Goal: Task Accomplishment & Management: Manage account settings

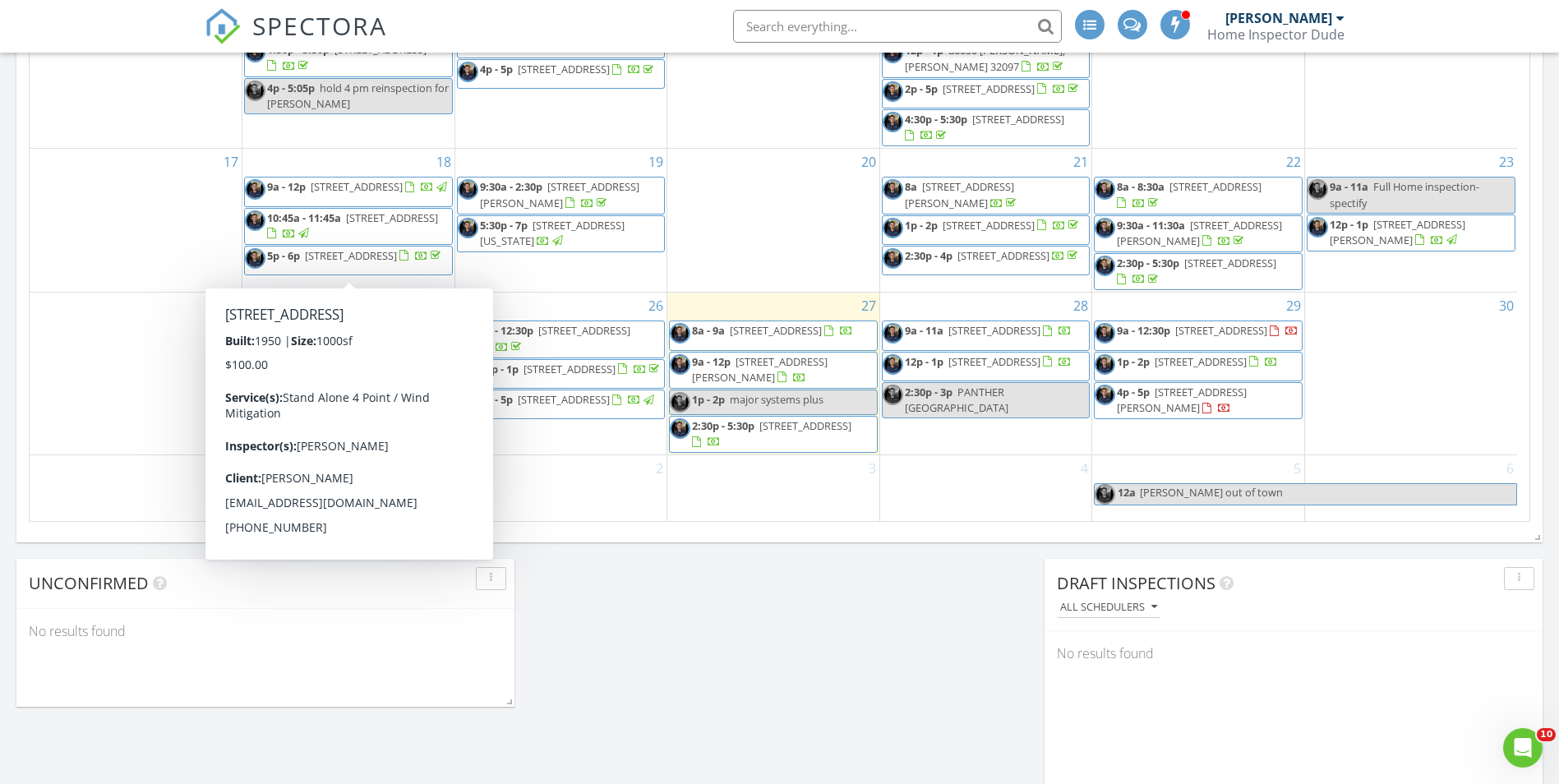
scroll to position [1685, 1585]
click at [161, 188] on div "17" at bounding box center [135, 219] width 212 height 143
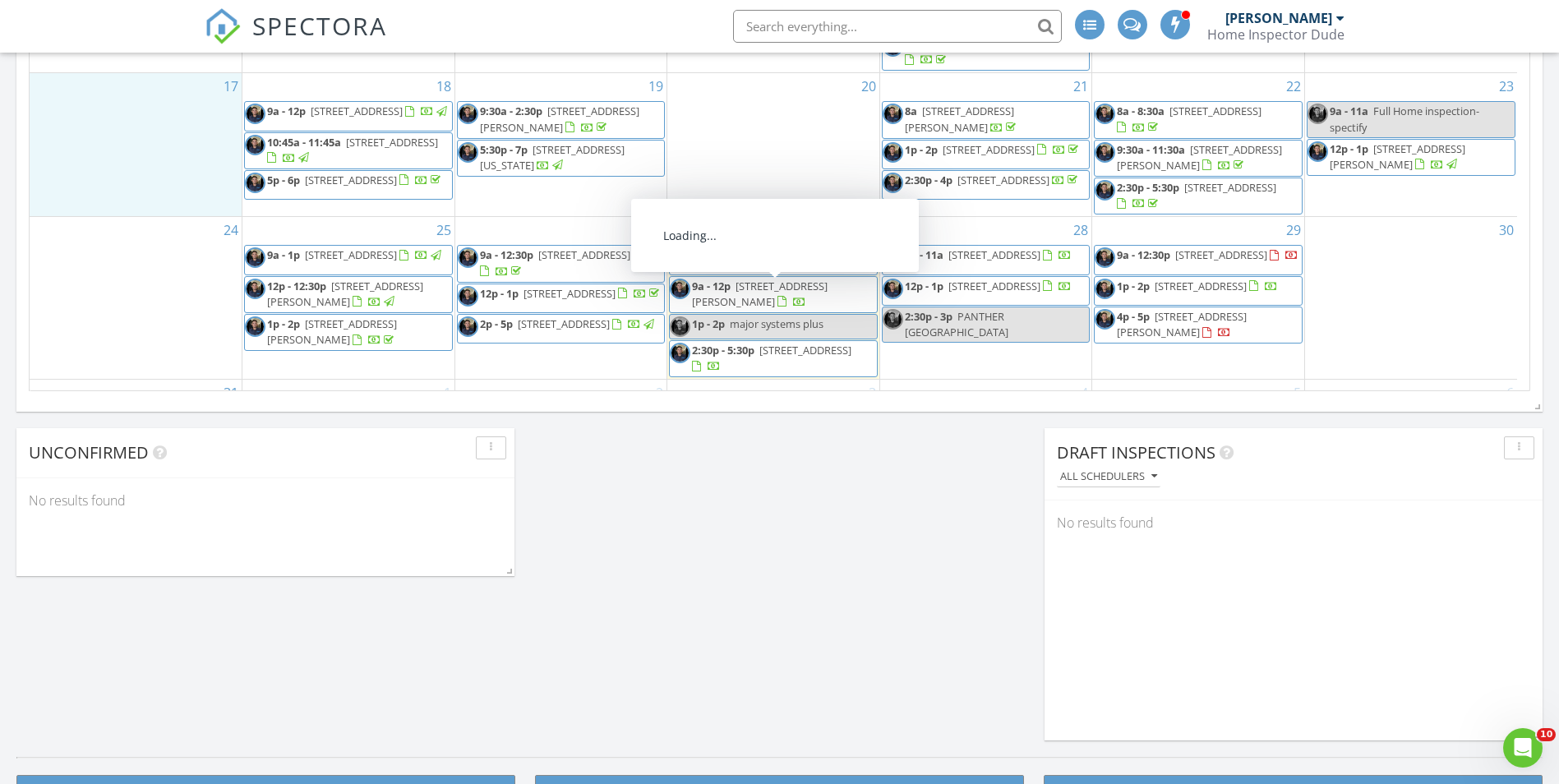
scroll to position [270, 0]
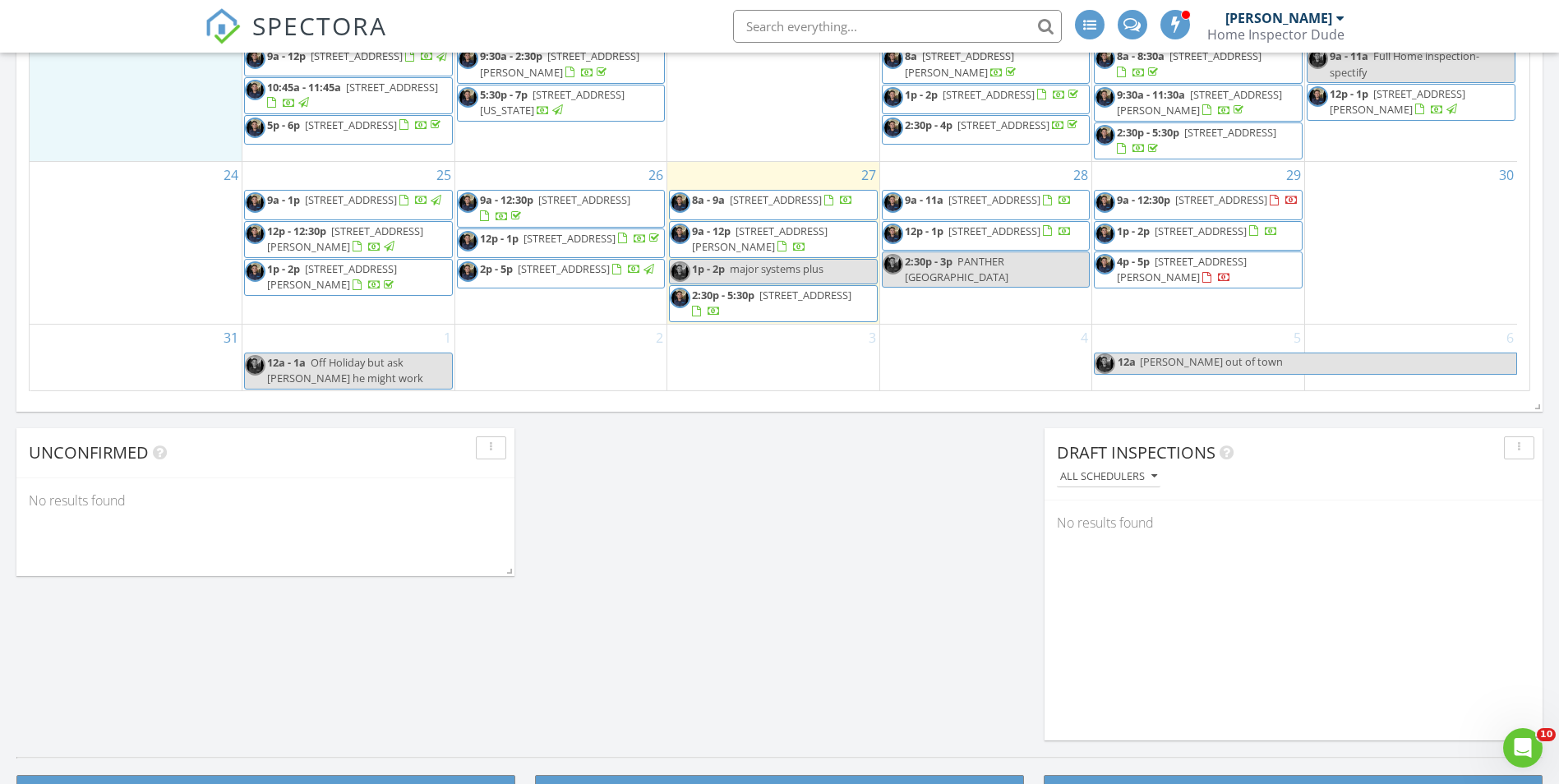
drag, startPoint x: 799, startPoint y: 291, endPoint x: 799, endPoint y: 305, distance: 14.0
click at [799, 303] on span "10435 Mid Town Pkwy 404, Jacksonville 32246" at bounding box center [805, 295] width 92 height 15
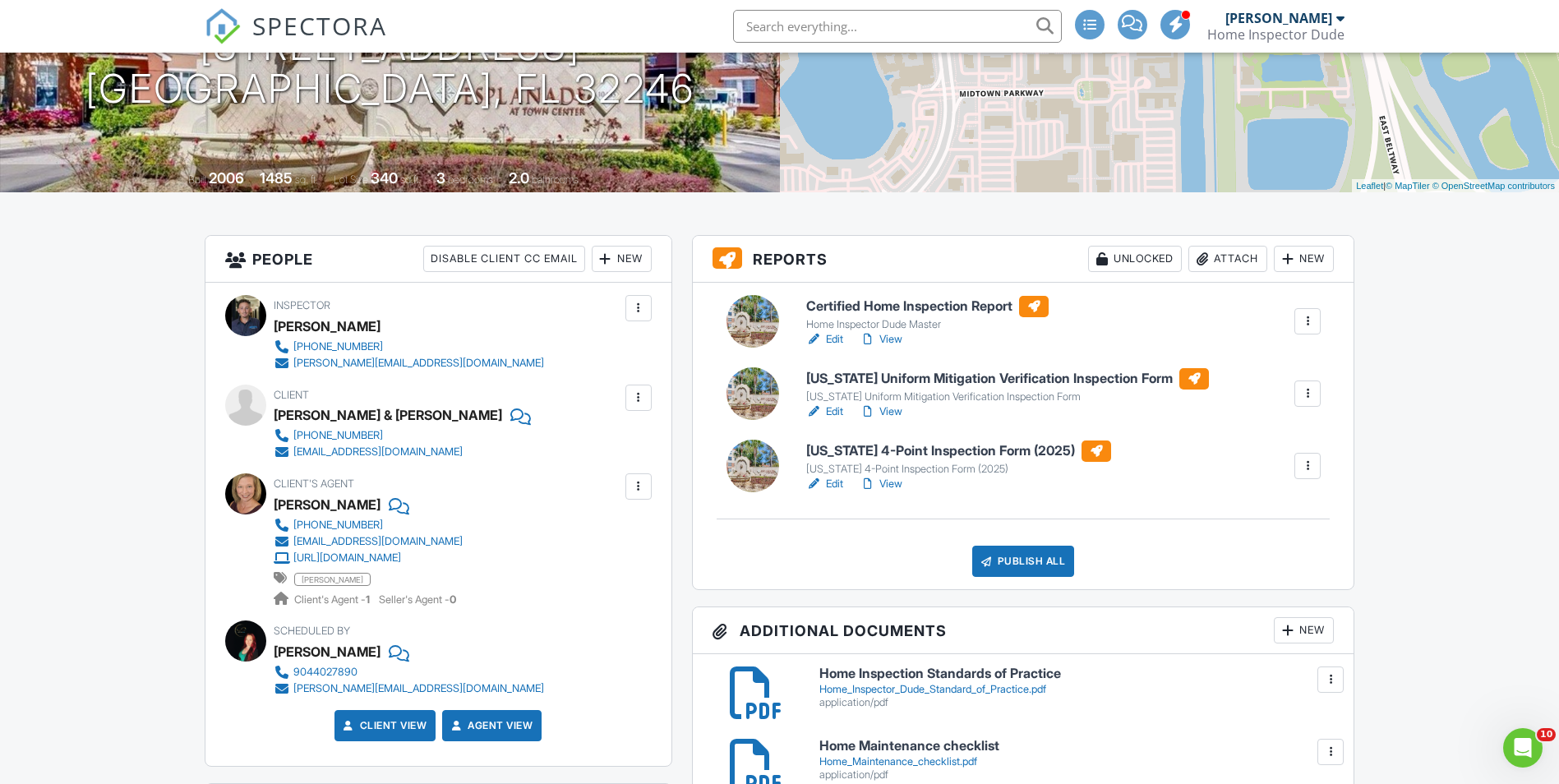
click at [1311, 398] on div at bounding box center [1307, 393] width 16 height 16
click at [1248, 526] on div "Delete" at bounding box center [1260, 521] width 35 height 18
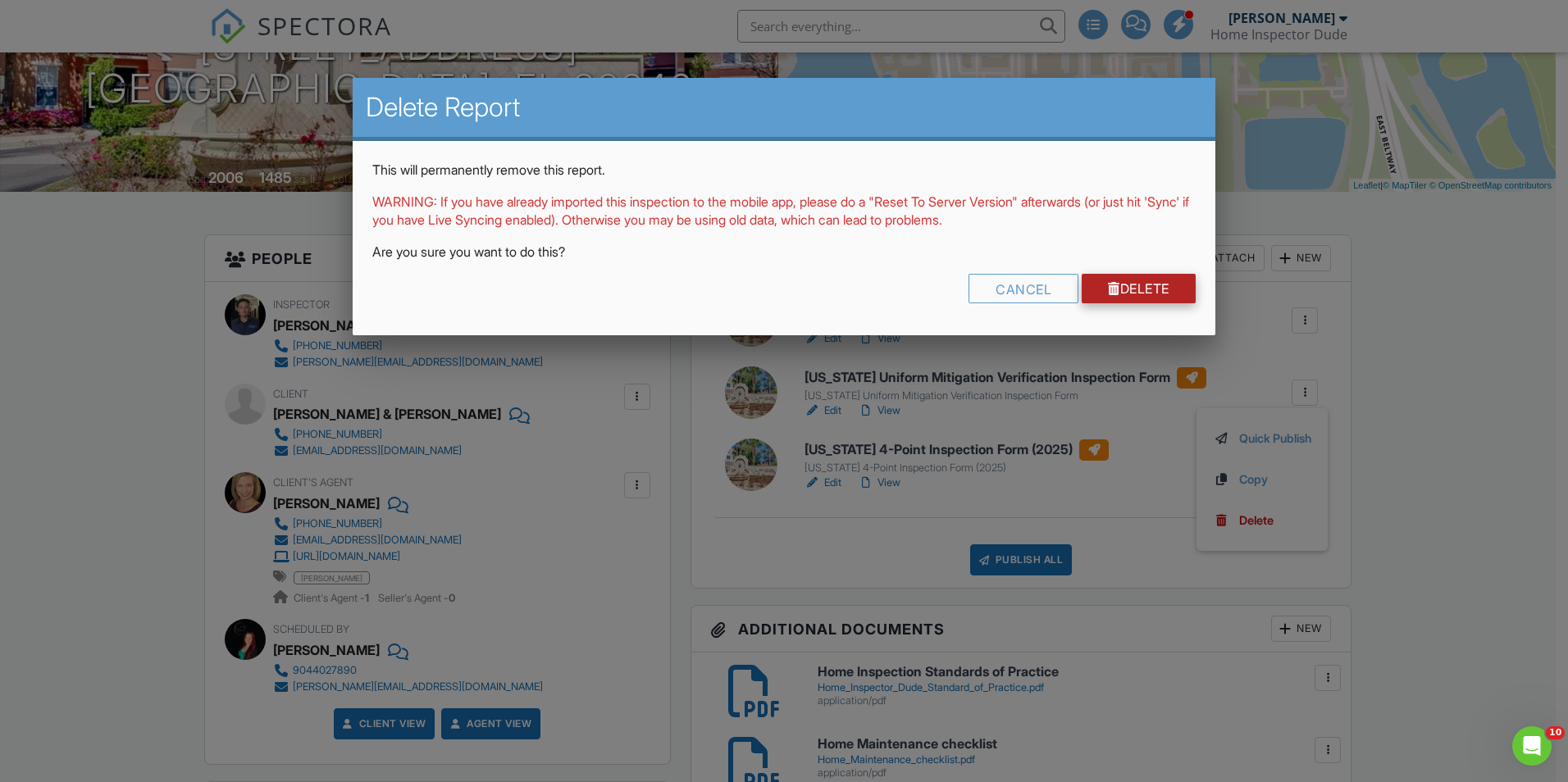
click at [1131, 292] on link "Delete" at bounding box center [1139, 288] width 114 height 29
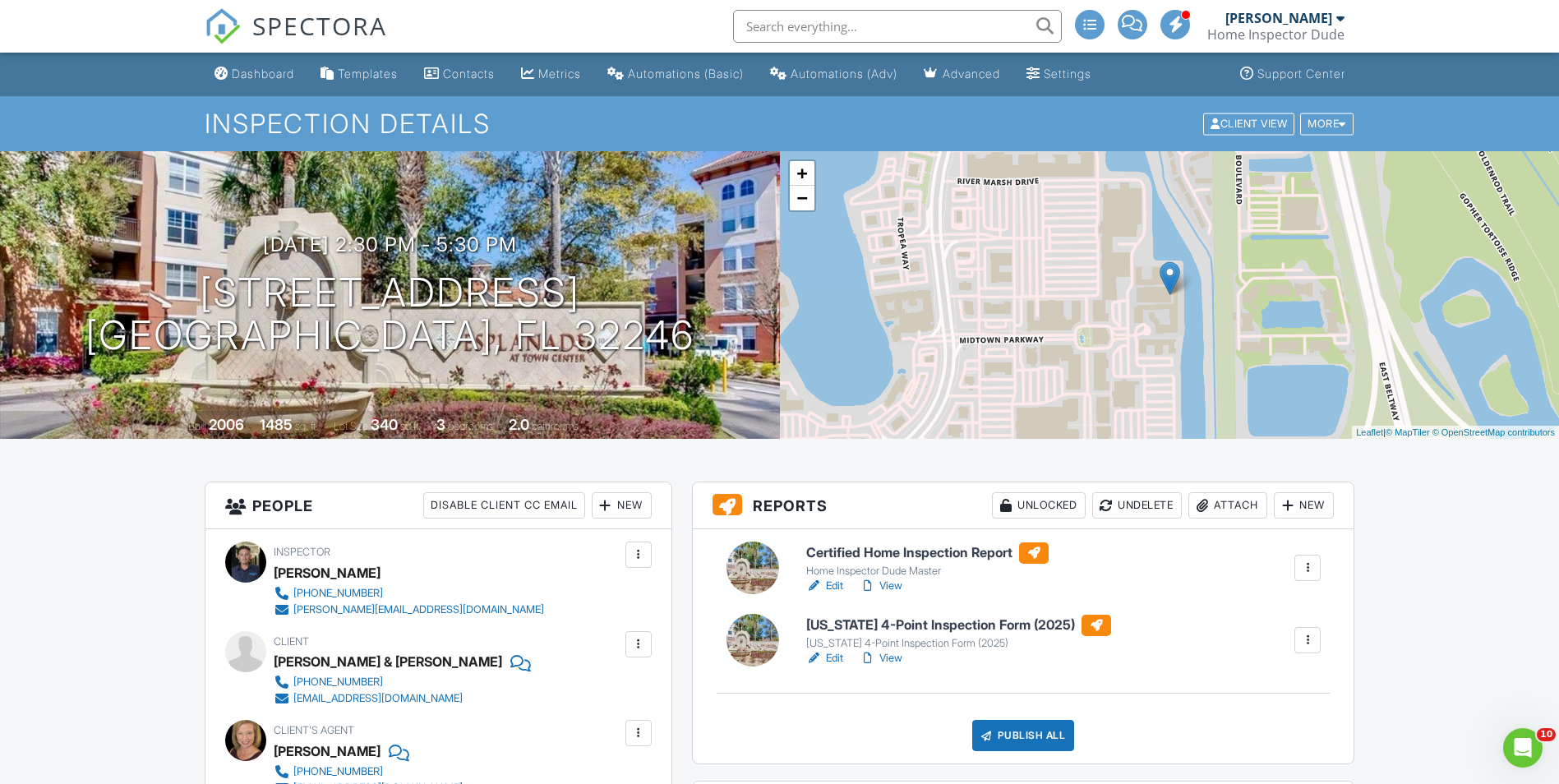
click at [829, 659] on link "Edit" at bounding box center [824, 657] width 37 height 16
click at [838, 589] on link "Edit" at bounding box center [824, 585] width 37 height 16
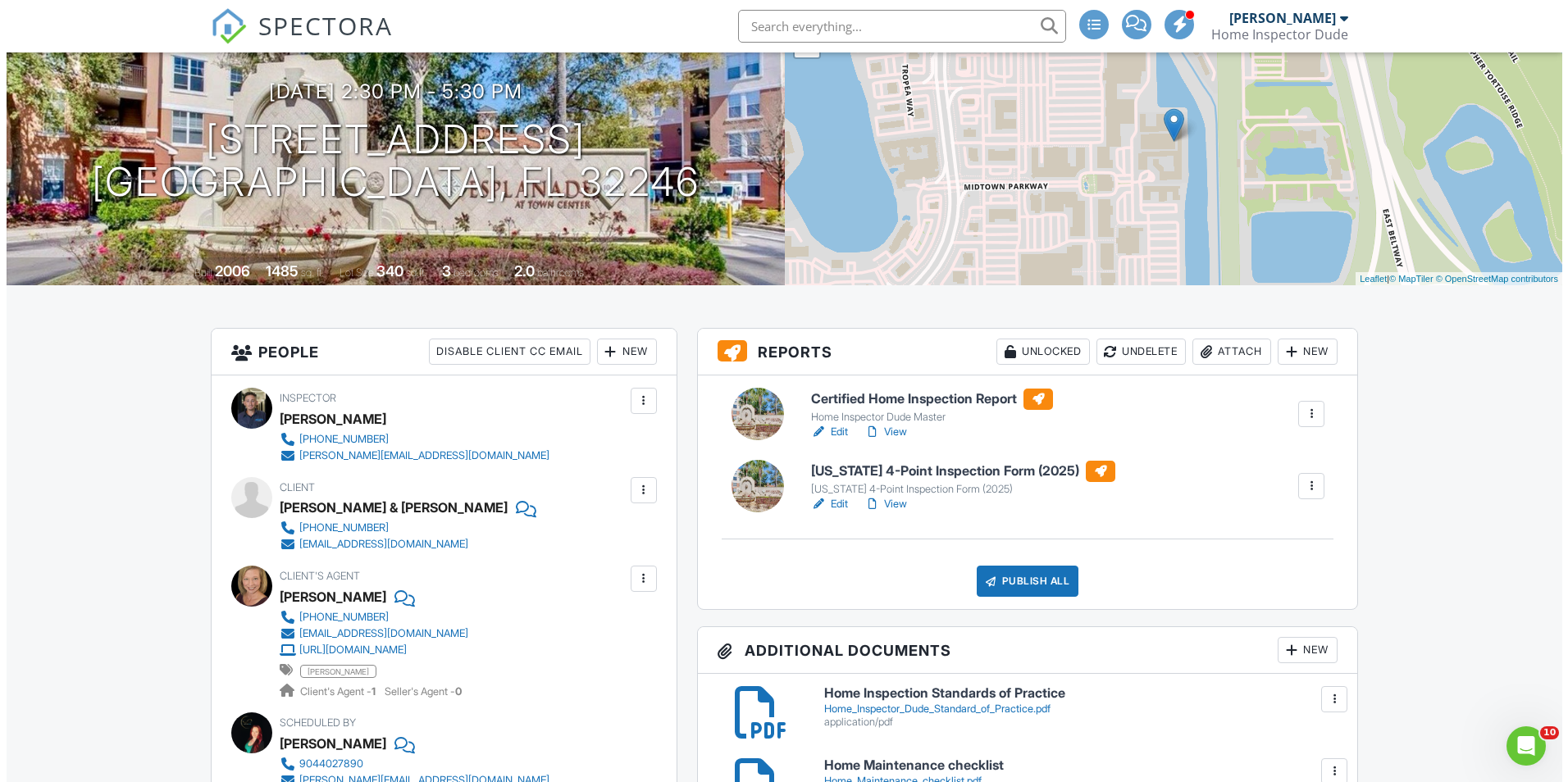
scroll to position [246, 0]
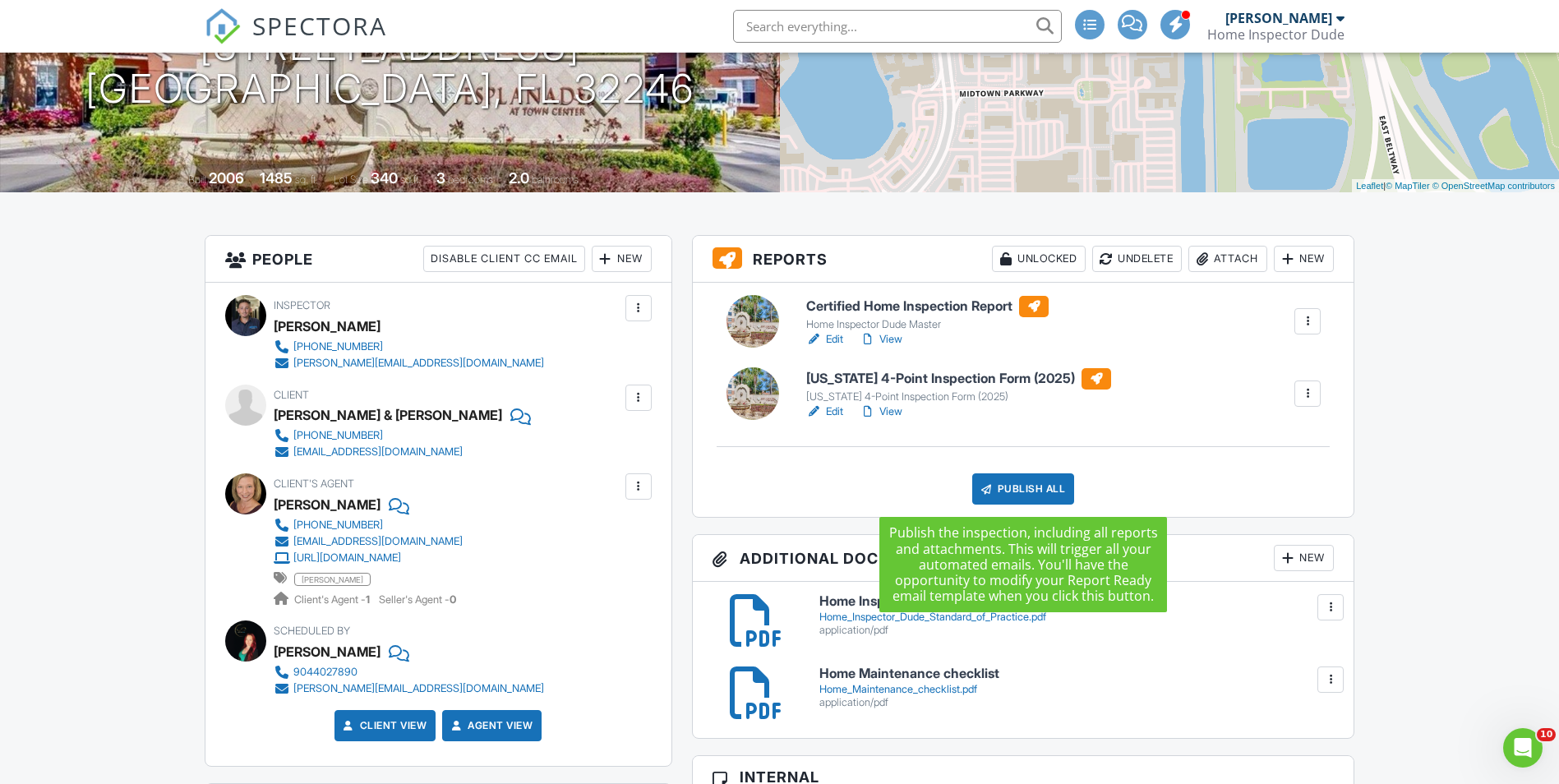
click at [1020, 484] on div "Publish All" at bounding box center [1024, 489] width 102 height 31
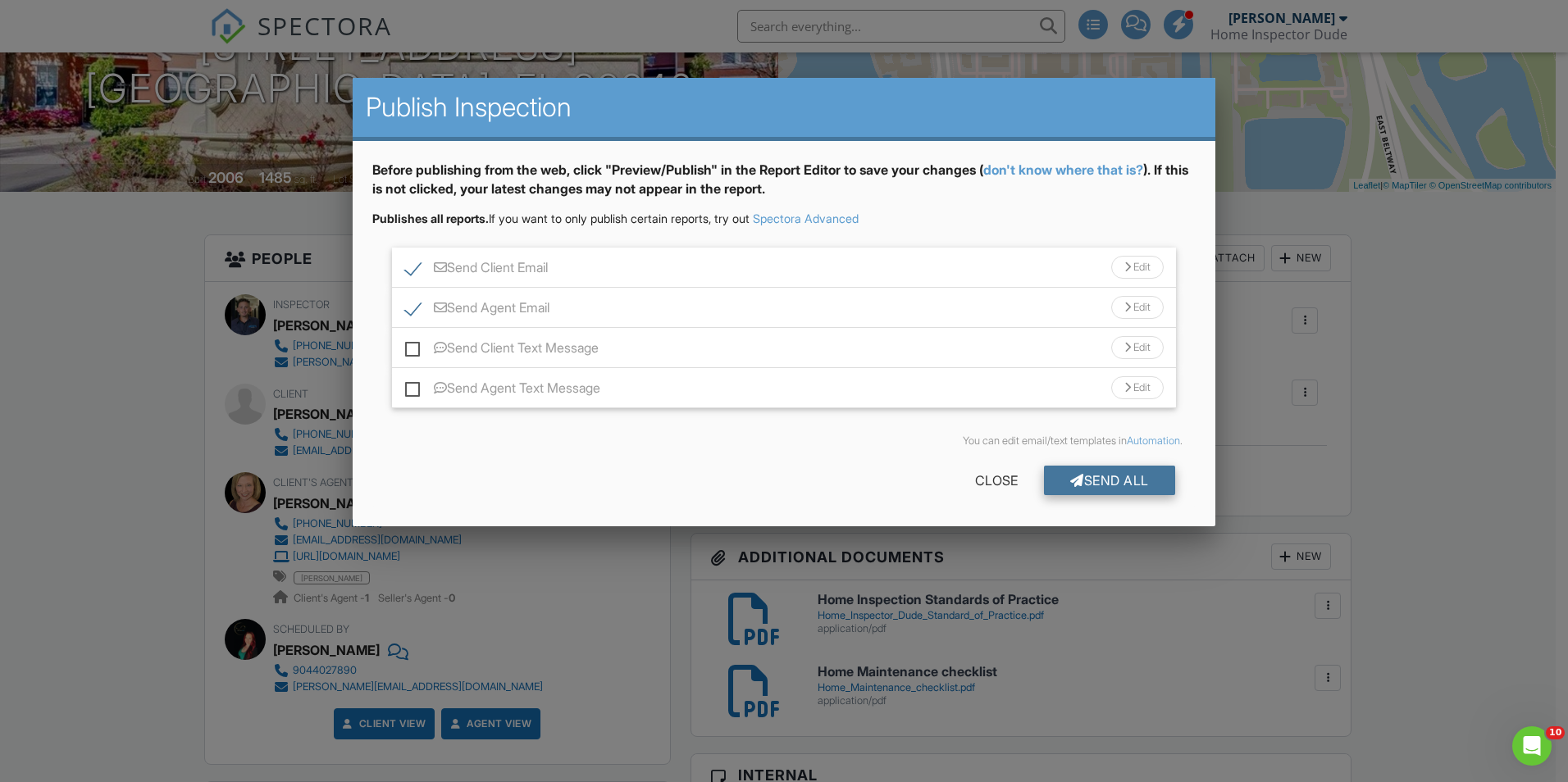
click at [1075, 484] on div at bounding box center [1076, 480] width 14 height 13
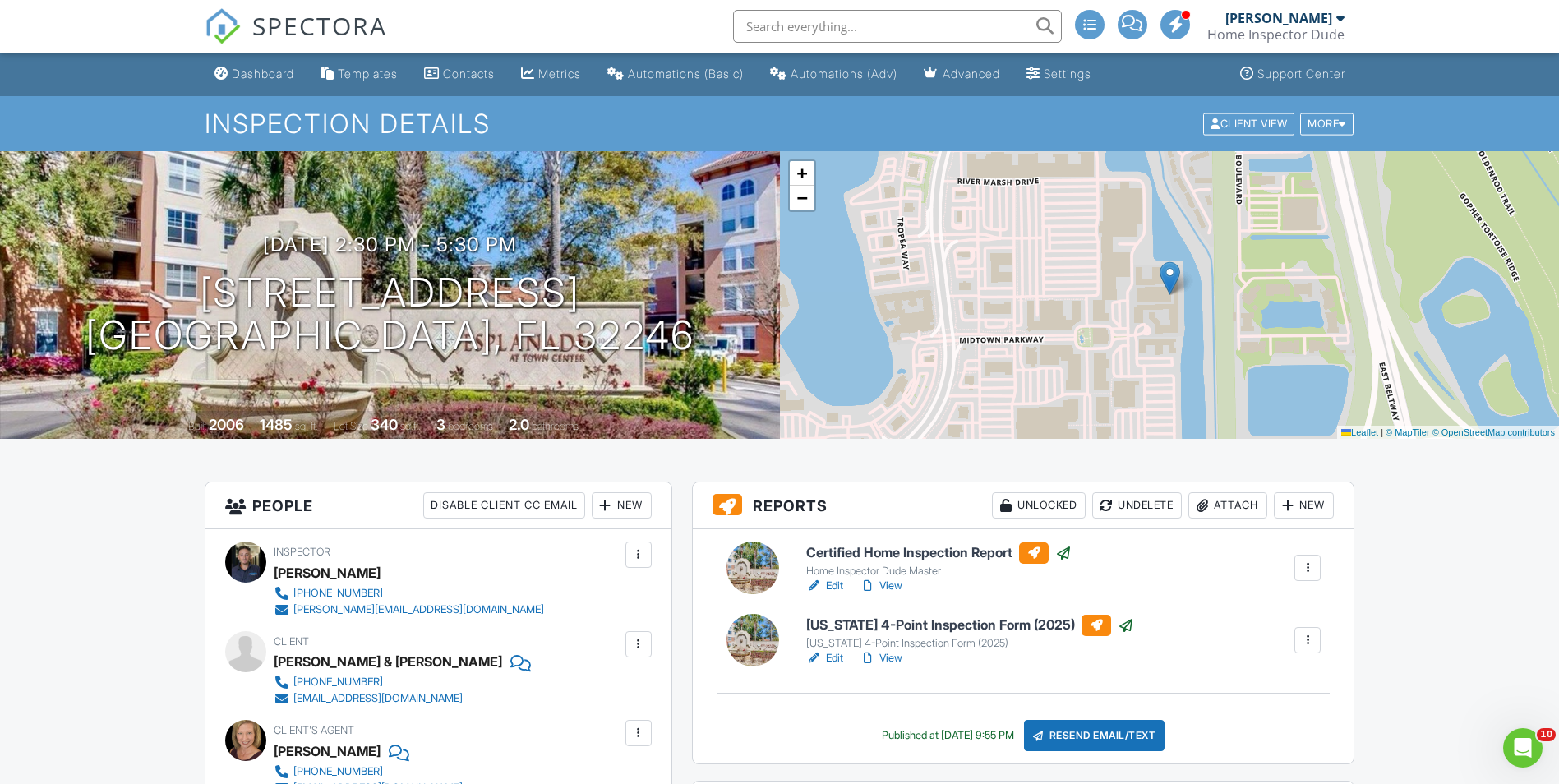
click at [321, 22] on span "SPECTORA" at bounding box center [319, 25] width 134 height 35
